Goal: Task Accomplishment & Management: Manage account settings

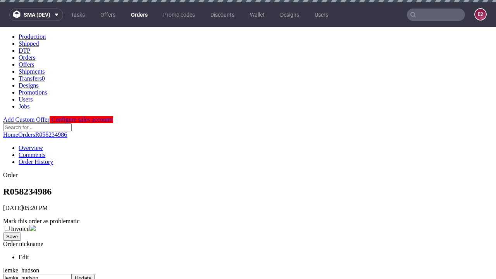
scroll to position [296, 0]
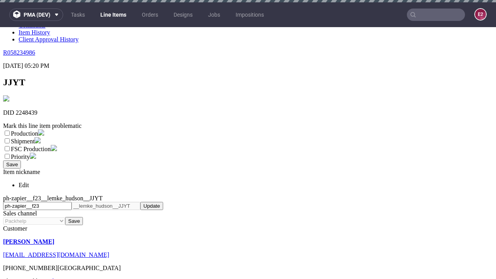
scroll to position [2, 0]
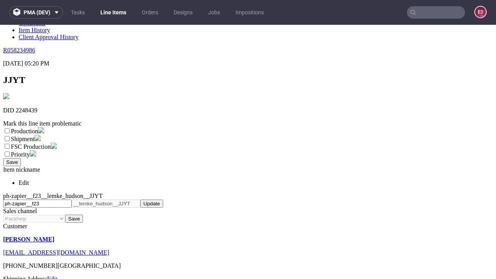
select select "dtp_ca_needed"
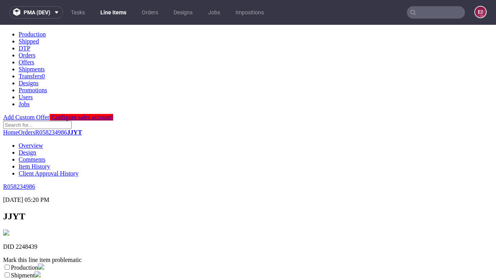
scroll to position [0, 0]
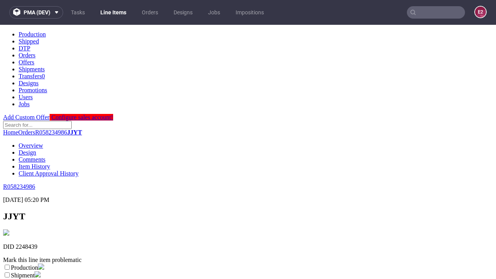
checkbox input "true"
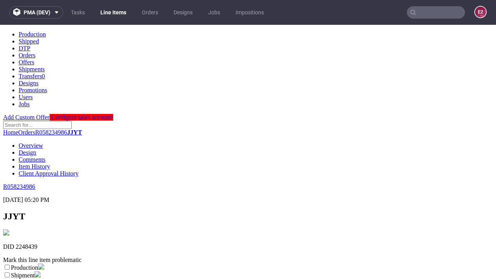
scroll to position [7, 0]
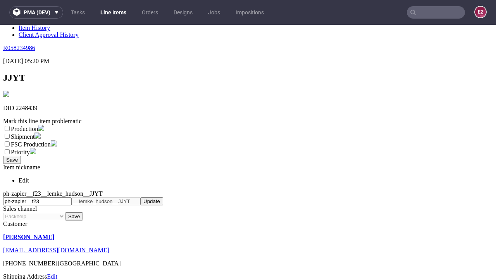
type textarea "test"
